Goal: Check status

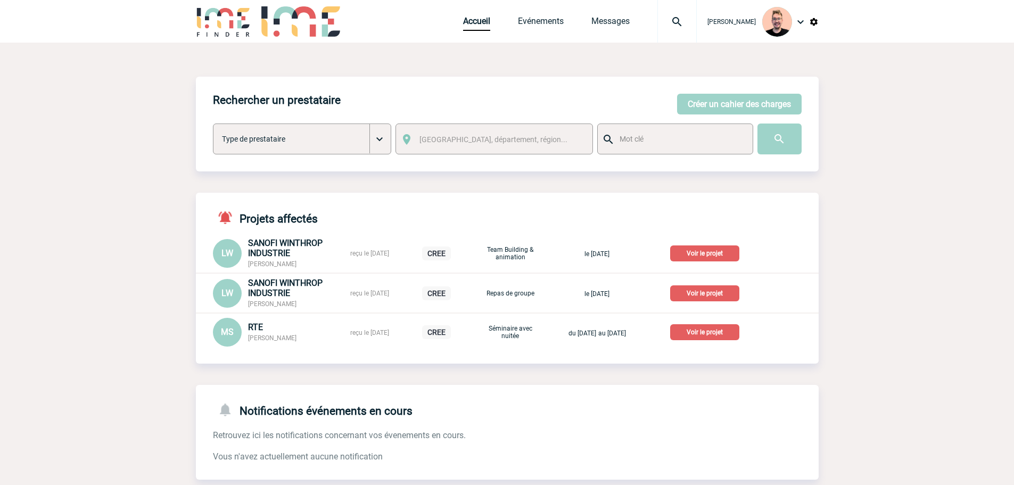
click at [664, 28] on img at bounding box center [677, 21] width 38 height 13
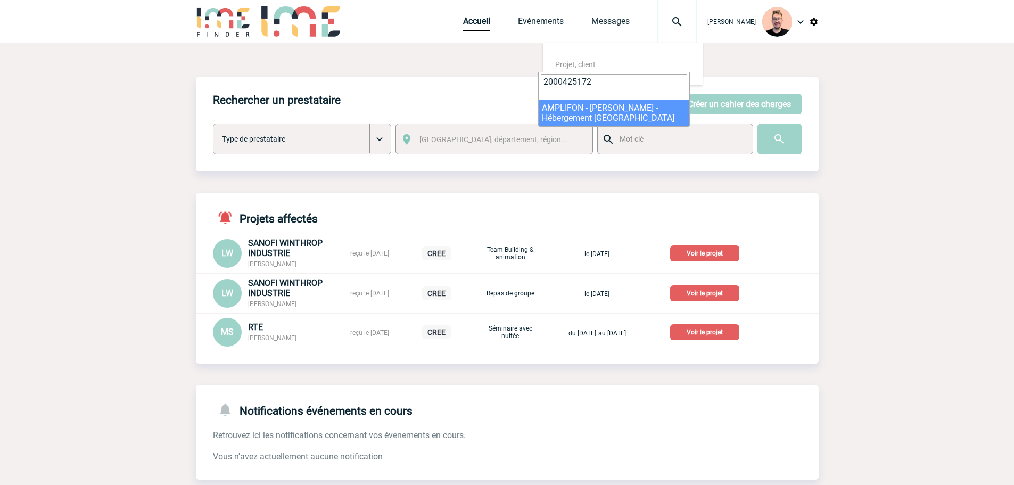
type input "2000425172"
select select "24673"
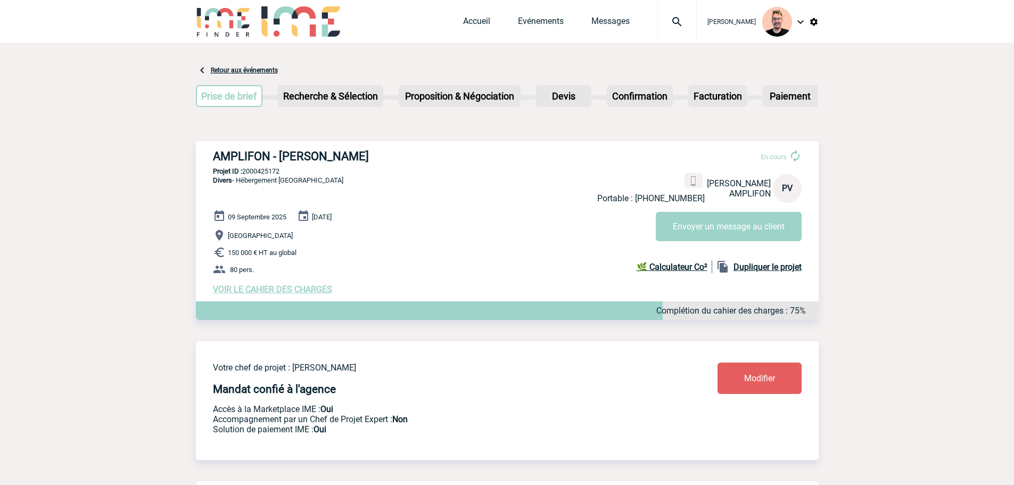
click at [658, 25] on img at bounding box center [677, 21] width 38 height 13
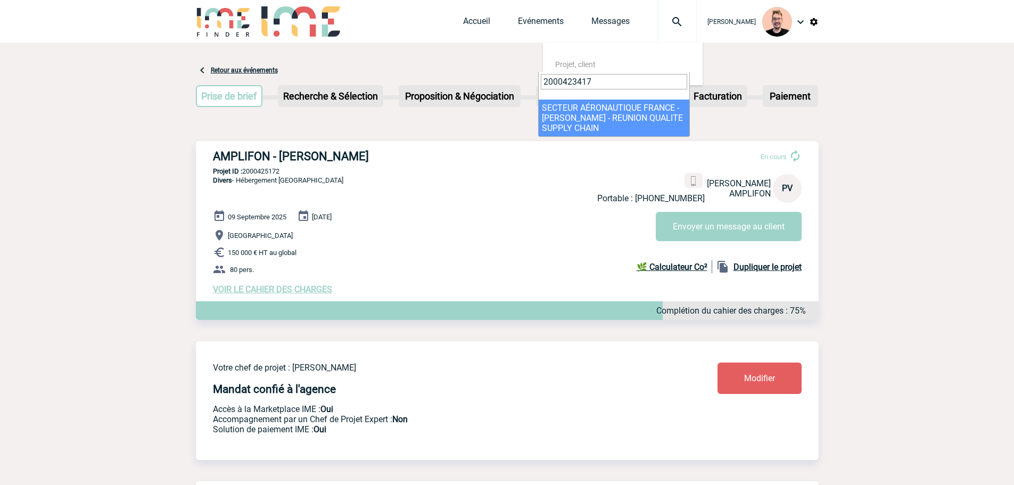
type input "2000423417"
select select "22918"
